Goal: Task Accomplishment & Management: Complete application form

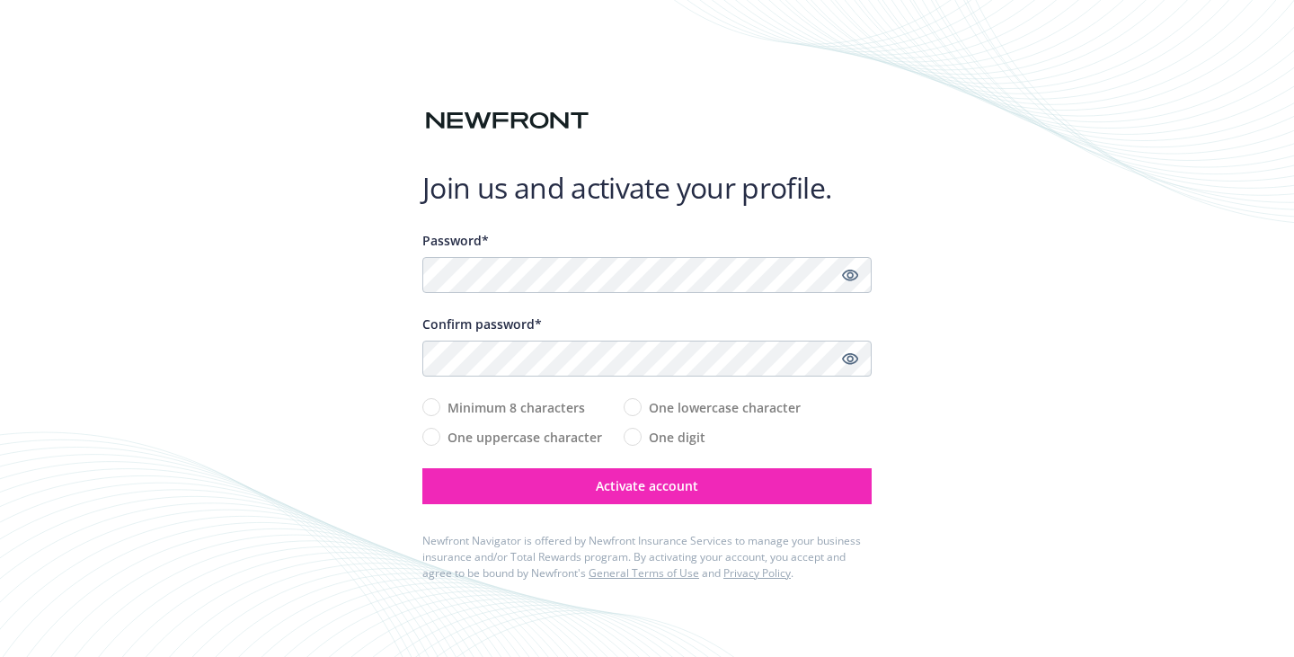
click at [997, 241] on div "Join us and activate your profile. Password* Confirm password* Minimum 8 charac…" at bounding box center [647, 328] width 1294 height 657
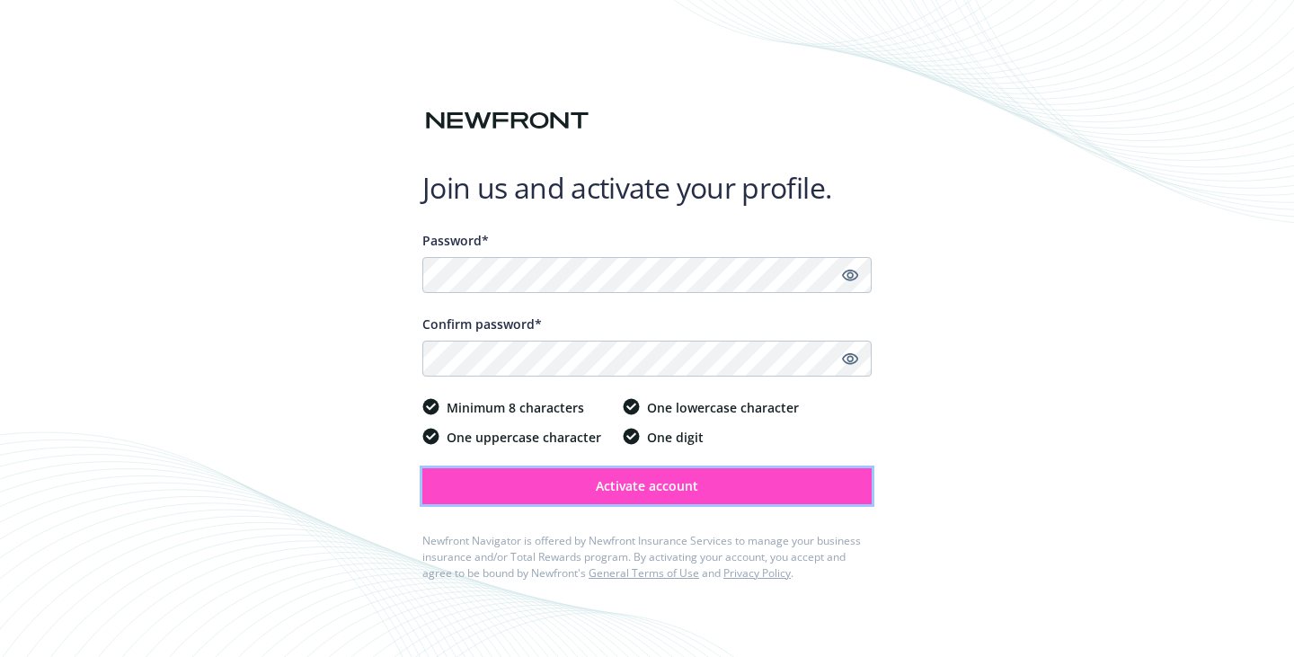
click at [626, 489] on span "Activate account" at bounding box center [647, 485] width 102 height 17
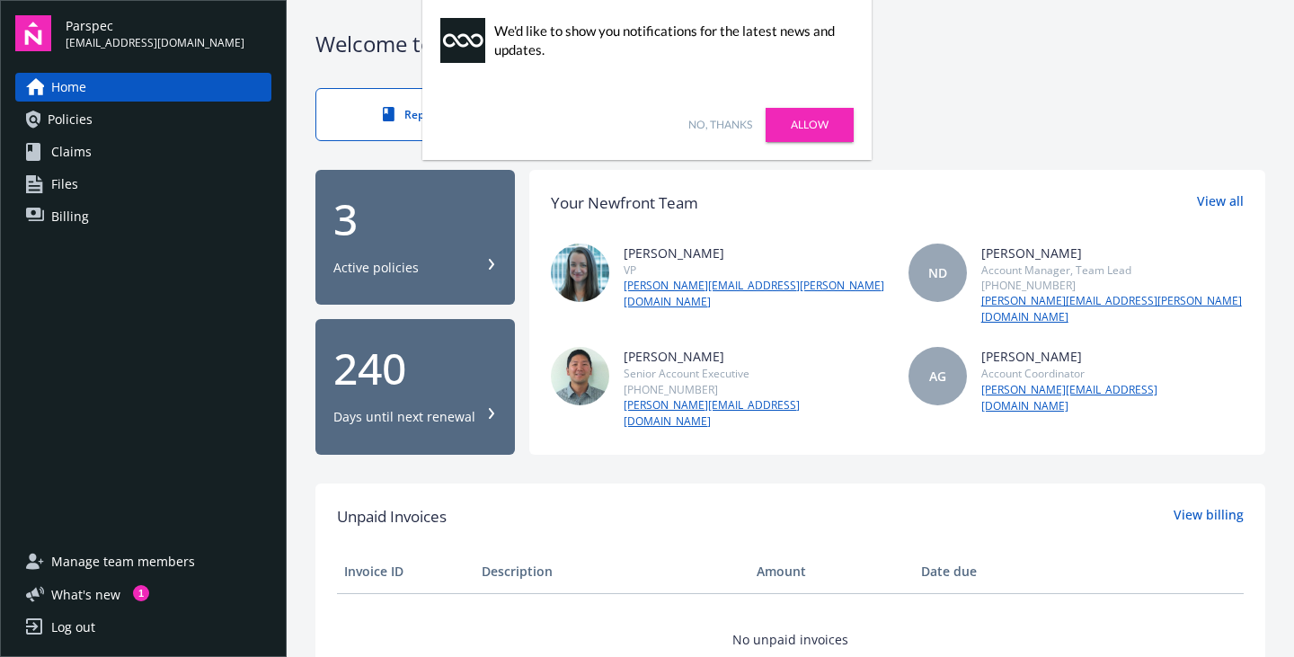
click at [741, 121] on link "No, thanks" at bounding box center [720, 125] width 64 height 16
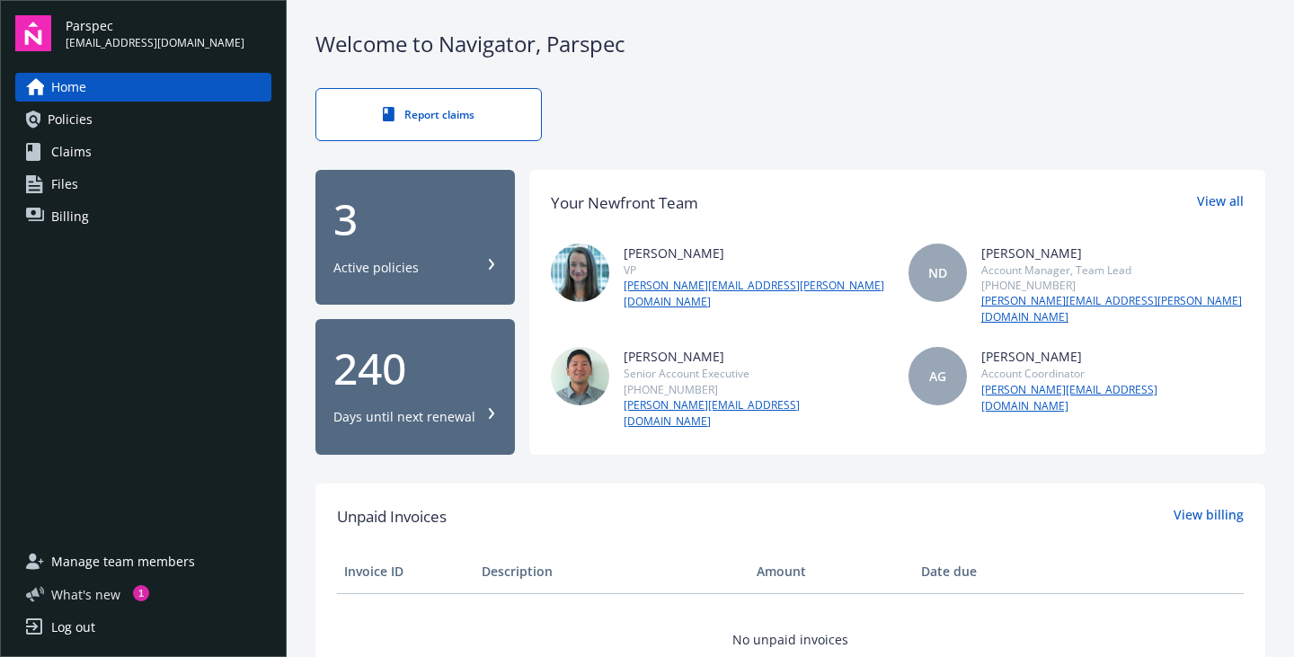
click at [115, 590] on span "What ' s new" at bounding box center [85, 594] width 69 height 19
click at [702, 131] on div "Report claims" at bounding box center [790, 114] width 950 height 53
